Goal: Find specific page/section: Find specific page/section

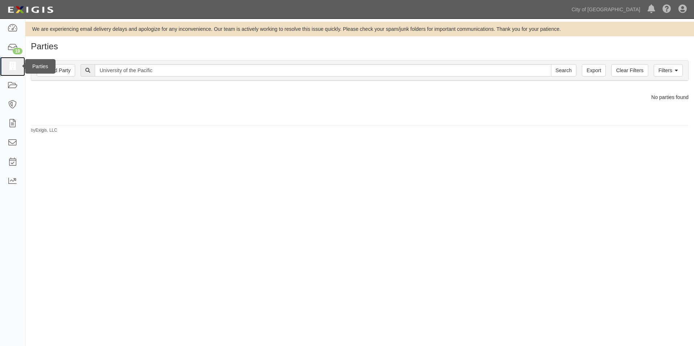
click at [11, 65] on icon at bounding box center [12, 66] width 10 height 8
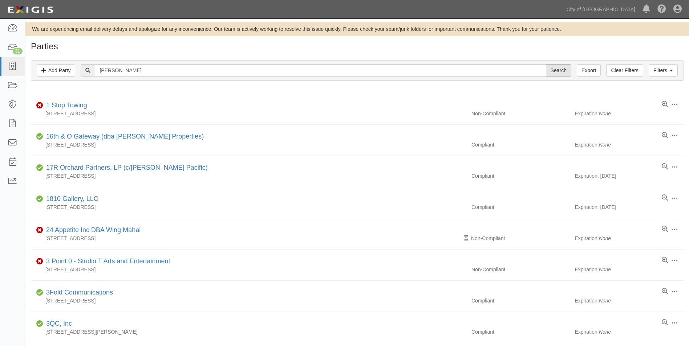
type input "Kaiser"
click at [566, 72] on input "Search" at bounding box center [558, 70] width 25 height 12
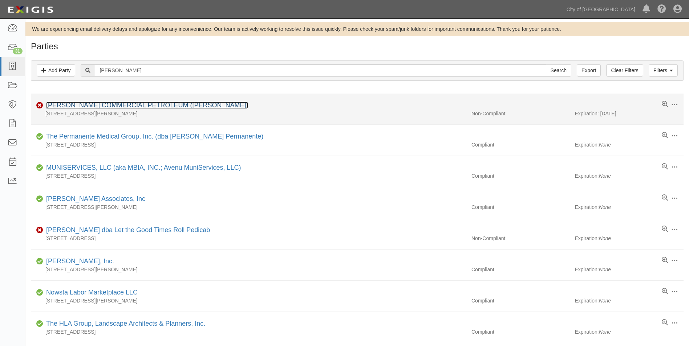
click at [159, 105] on link "[PERSON_NAME] COMMERCIAL PETROLEUM ([PERSON_NAME])" at bounding box center [147, 105] width 202 height 7
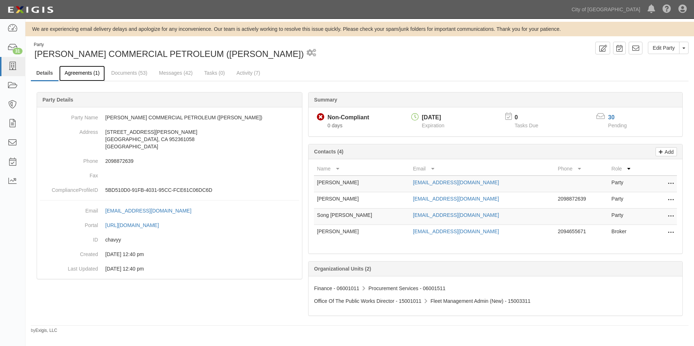
click at [92, 70] on link "Agreements (1)" at bounding box center [82, 74] width 46 height 16
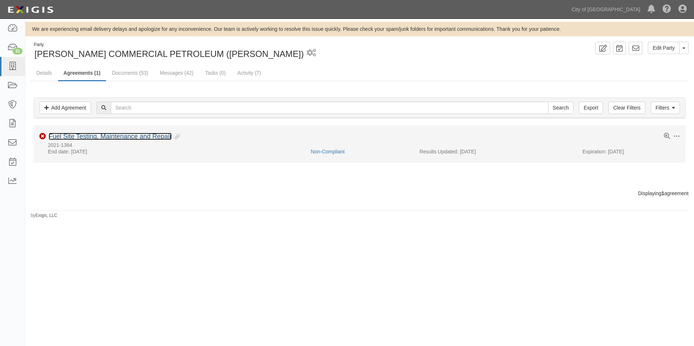
click at [81, 138] on link "Fuel Site Testing, Maintenance and Repair" at bounding box center [110, 136] width 123 height 7
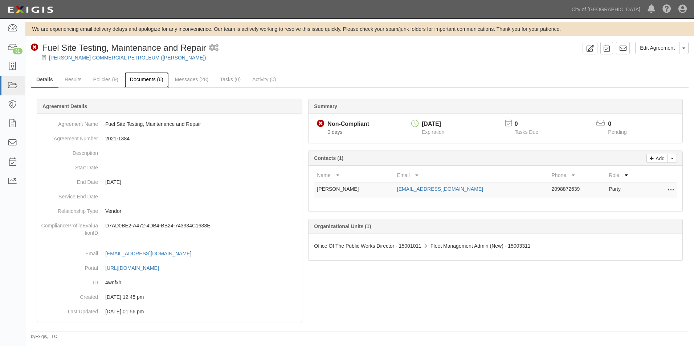
click at [158, 81] on link "Documents (6)" at bounding box center [147, 80] width 44 height 16
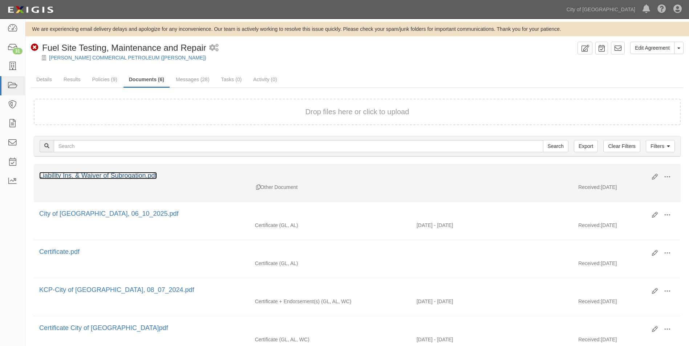
click at [122, 176] on link "Liability Ins. & Waiver of Subrogation.pdf" at bounding box center [98, 175] width 118 height 7
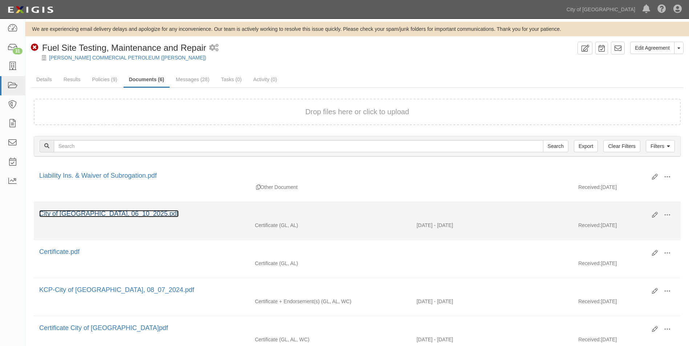
click at [119, 213] on link "City of [GEOGRAPHIC_DATA], 06_10_2025.pdf" at bounding box center [108, 213] width 139 height 7
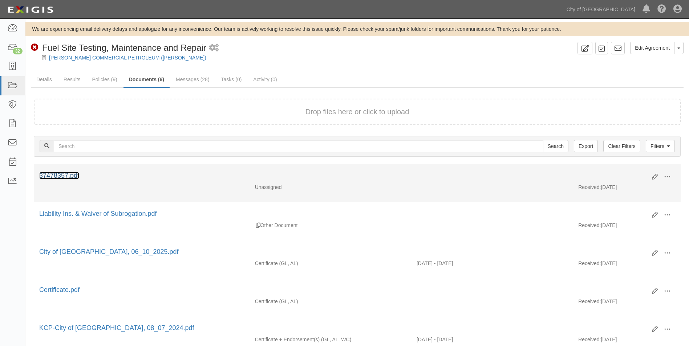
click at [70, 178] on link "37478357.pdf" at bounding box center [59, 175] width 40 height 7
click at [666, 179] on span at bounding box center [667, 177] width 7 height 7
click at [626, 229] on link "Delete" at bounding box center [631, 227] width 57 height 13
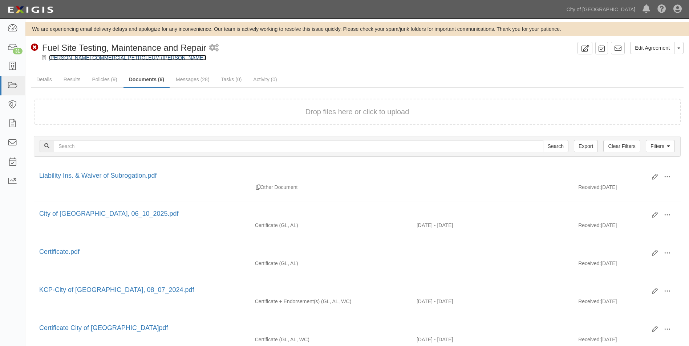
click at [112, 57] on link "[PERSON_NAME] COMMERCIAL PETROLEUM ([PERSON_NAME])" at bounding box center [127, 58] width 157 height 6
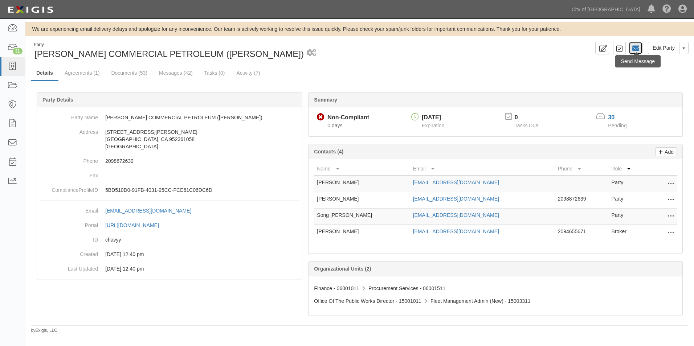
click at [636, 50] on icon at bounding box center [635, 48] width 7 height 7
click at [174, 75] on link "Messages (42)" at bounding box center [176, 74] width 45 height 16
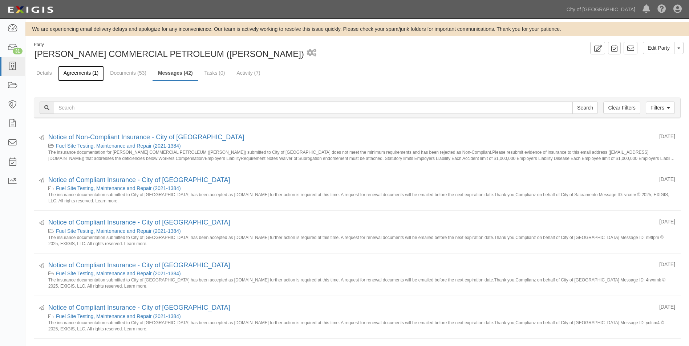
click at [86, 72] on link "Agreements (1)" at bounding box center [81, 74] width 46 height 16
